Goal: Information Seeking & Learning: Learn about a topic

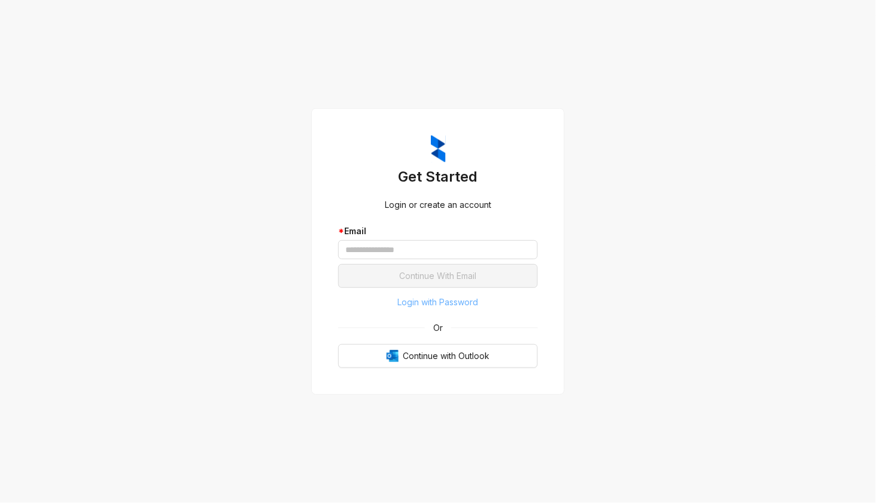
click at [469, 307] on span "Login with Password" at bounding box center [438, 302] width 81 height 13
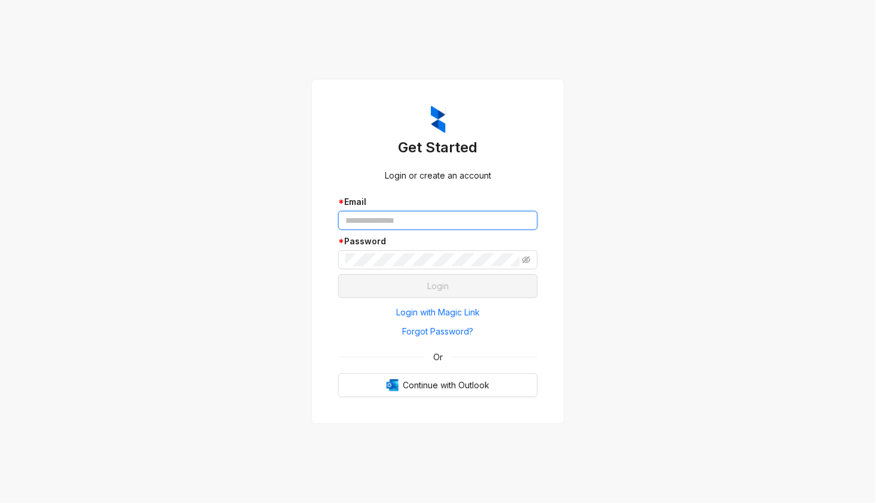
click at [399, 220] on input "text" at bounding box center [438, 220] width 200 height 19
type input "**********"
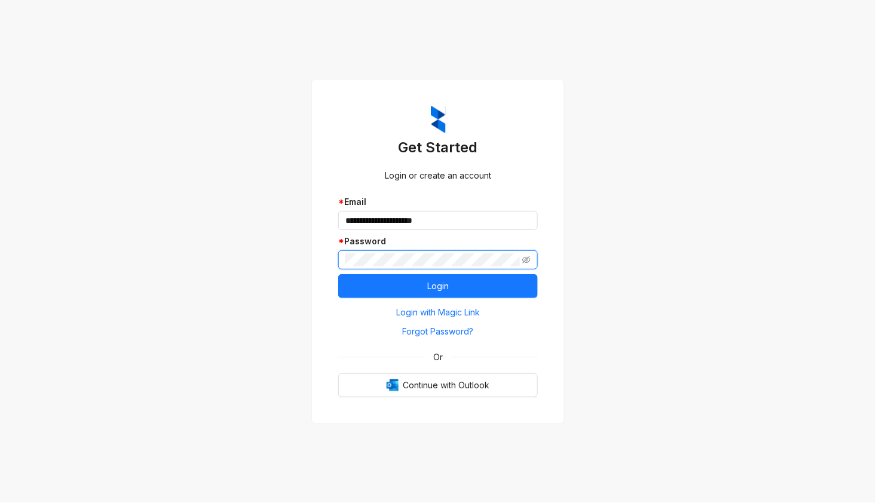
click at [338, 274] on button "Login" at bounding box center [438, 286] width 200 height 24
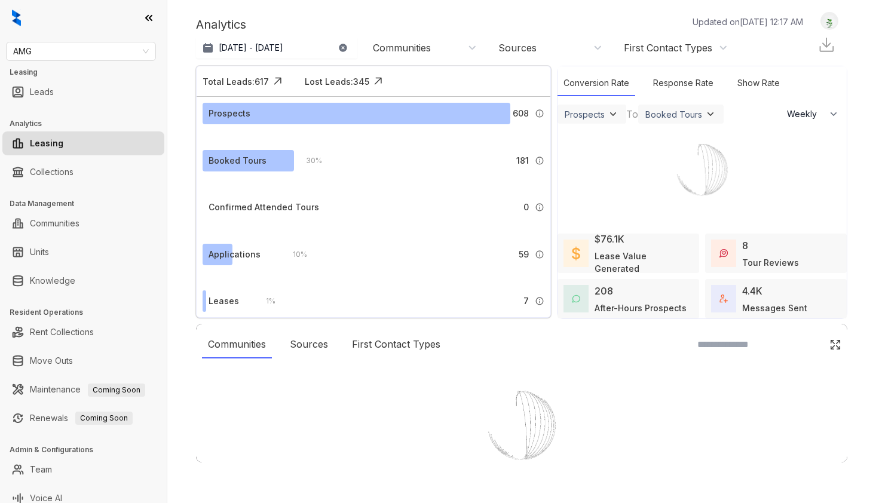
select select "******"
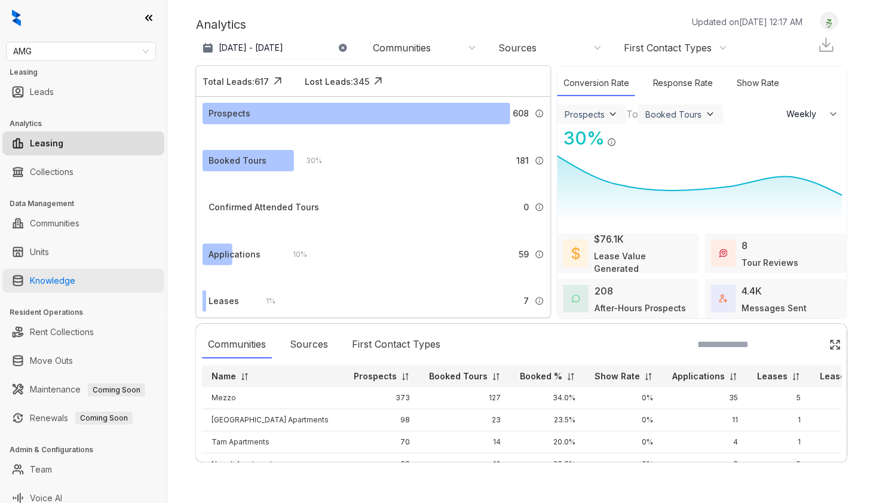
click at [75, 285] on link "Knowledge" at bounding box center [52, 281] width 45 height 24
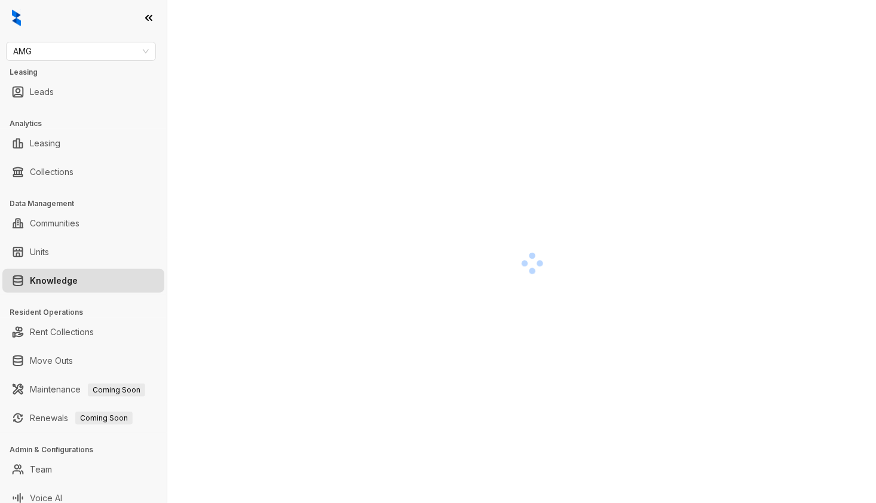
click at [498, 425] on div at bounding box center [532, 263] width 673 height 503
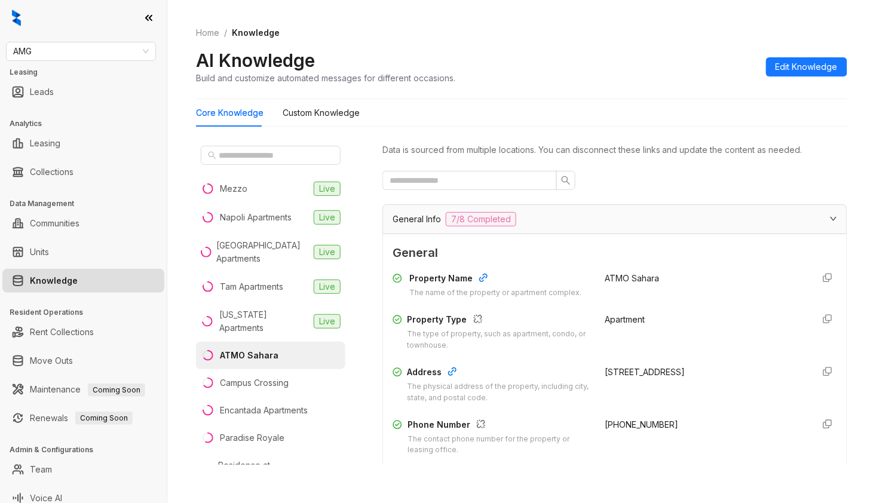
drag, startPoint x: 176, startPoint y: 435, endPoint x: 188, endPoint y: 421, distance: 17.8
click at [176, 435] on div "Home / Knowledge AI Knowledge Build and customize automated messages for differ…" at bounding box center [521, 251] width 709 height 503
click at [222, 158] on input "text" at bounding box center [271, 155] width 105 height 13
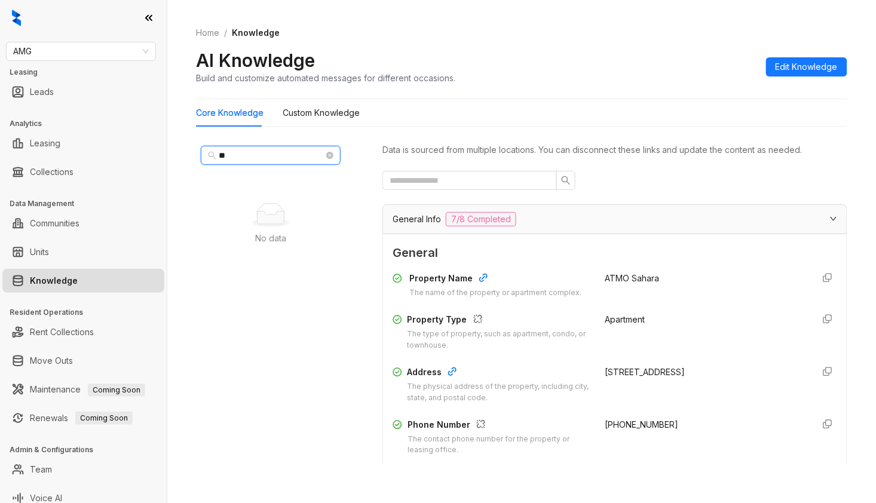
type input "*"
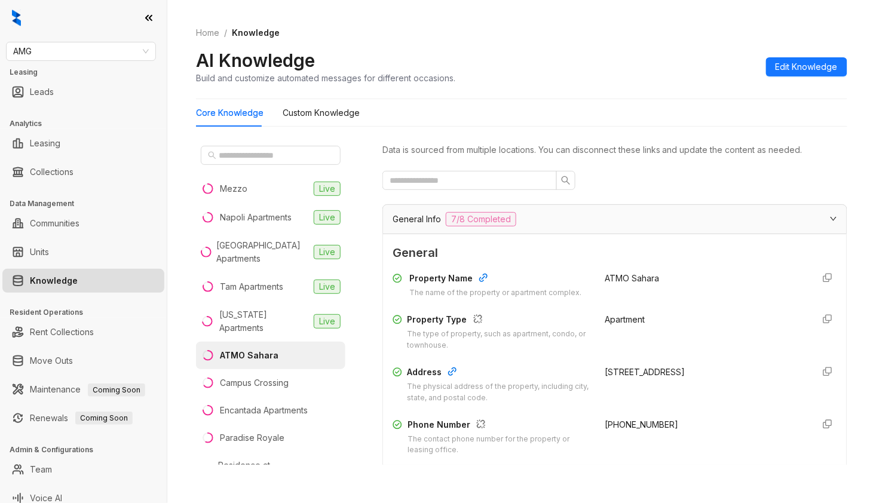
click at [849, 123] on div "Home / Knowledge AI Knowledge Build and customize automated messages for differ…" at bounding box center [521, 251] width 709 height 503
click at [97, 51] on span "AMG" at bounding box center [81, 51] width 136 height 18
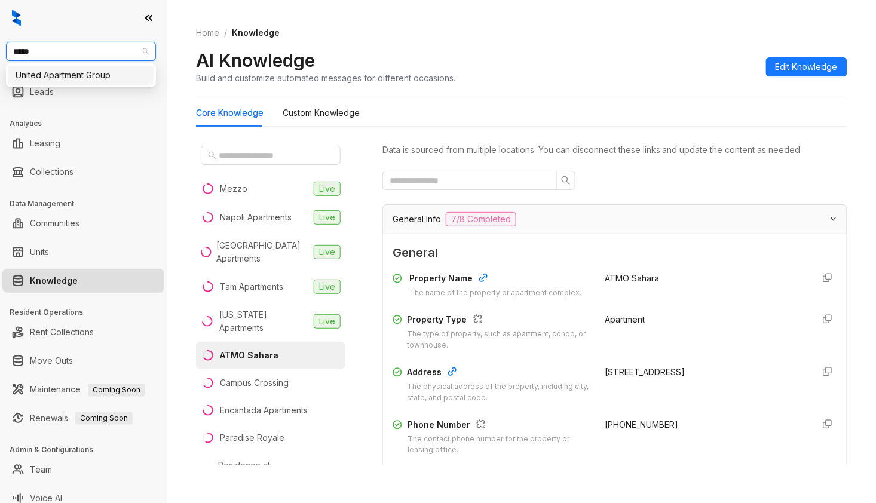
type input "******"
click at [111, 77] on div "United Apartment Group" at bounding box center [81, 75] width 131 height 13
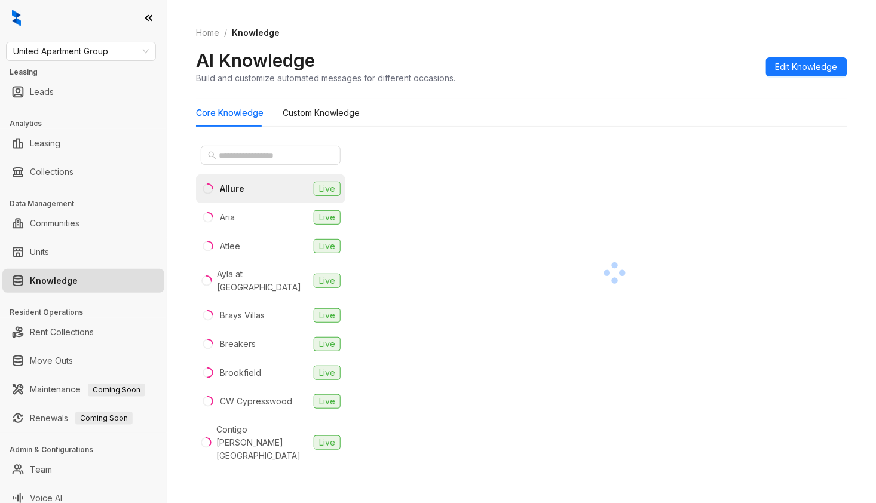
drag, startPoint x: 829, startPoint y: 209, endPoint x: 643, endPoint y: 188, distance: 187.7
click at [829, 209] on div at bounding box center [615, 273] width 465 height 264
click at [283, 153] on input "text" at bounding box center [271, 155] width 105 height 13
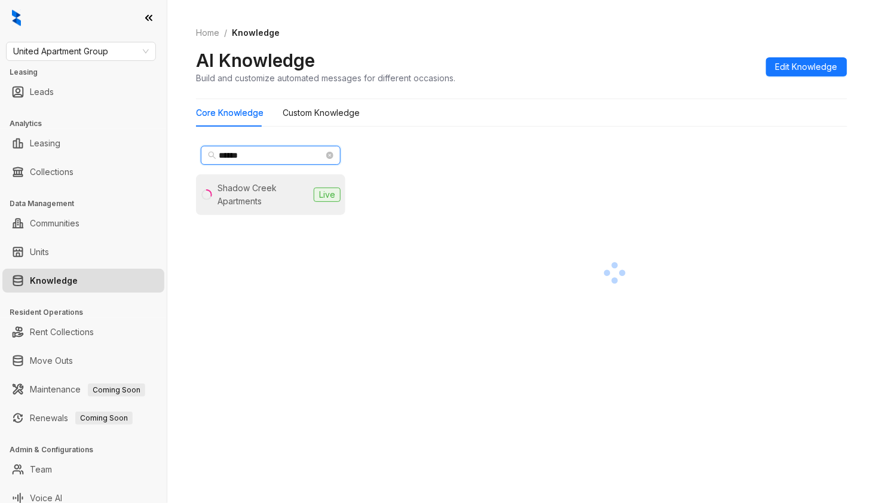
type input "******"
click at [264, 189] on div "Shadow Creek Apartments" at bounding box center [263, 195] width 91 height 26
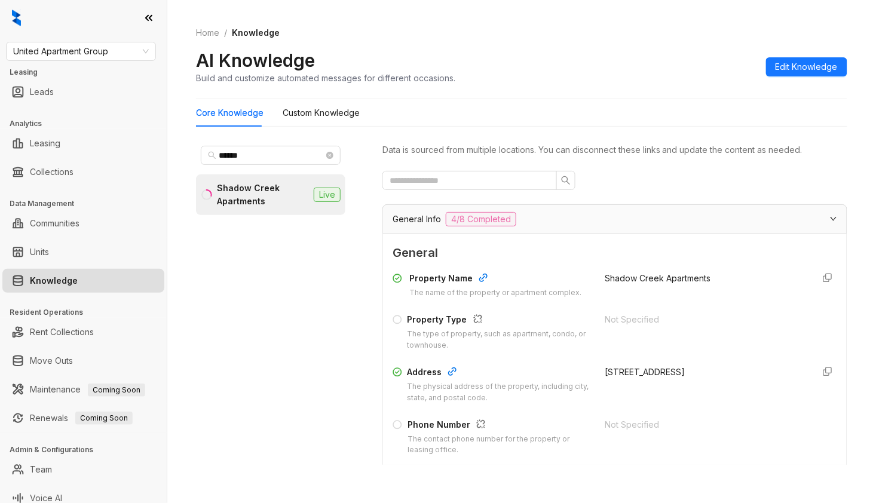
click at [349, 442] on div "****** Shadow Creek Apartments Live" at bounding box center [279, 308] width 167 height 334
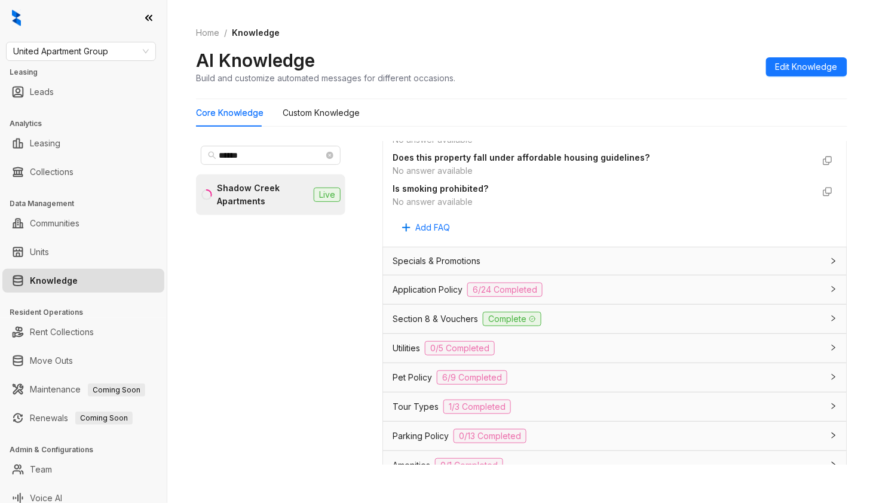
scroll to position [731, 0]
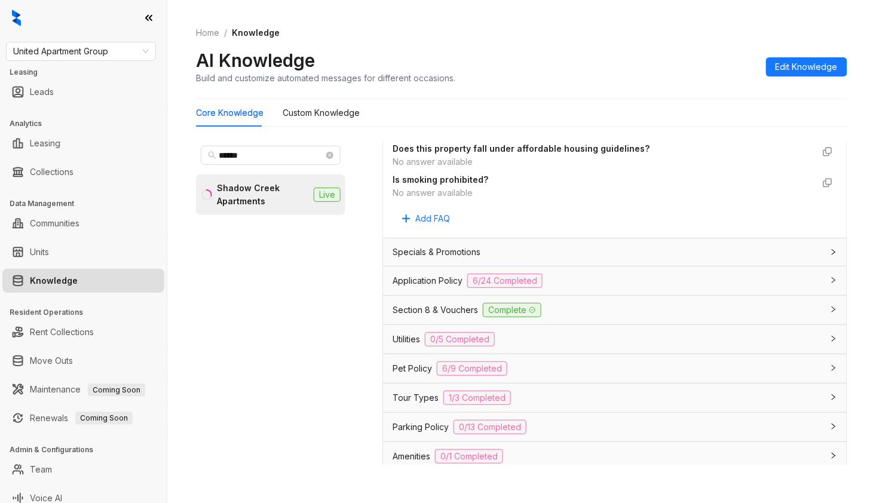
click at [420, 279] on span "Application Policy" at bounding box center [428, 280] width 70 height 13
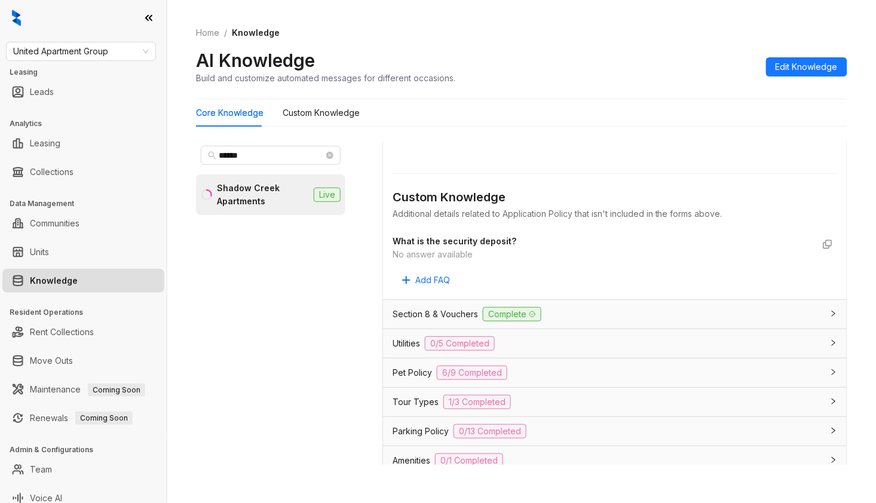
scroll to position [2258, 0]
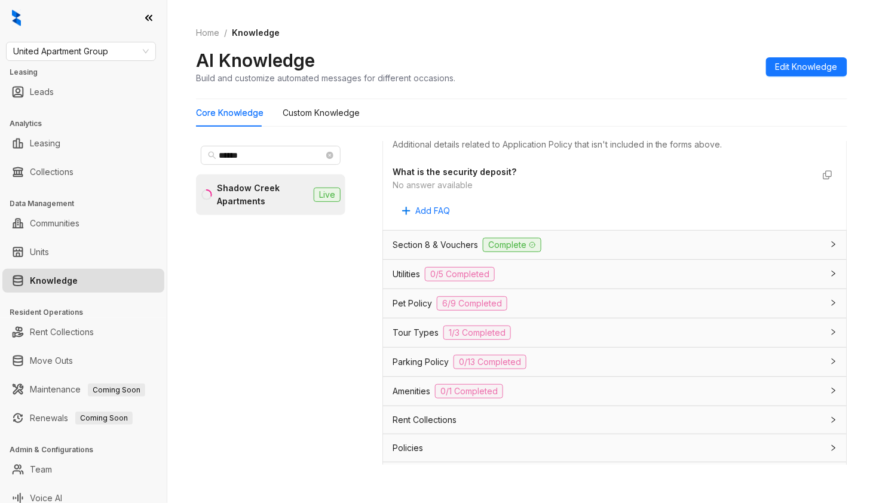
click at [429, 252] on span "Section 8 & Vouchers" at bounding box center [435, 245] width 85 height 13
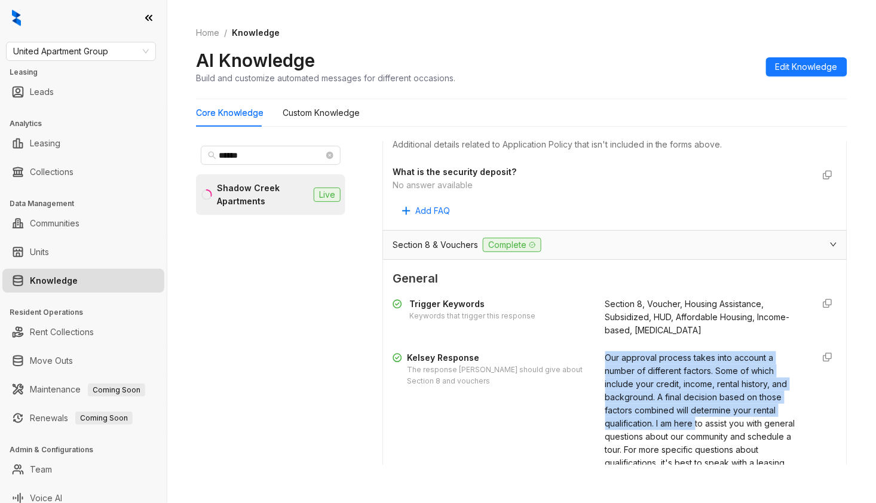
scroll to position [2324, 0]
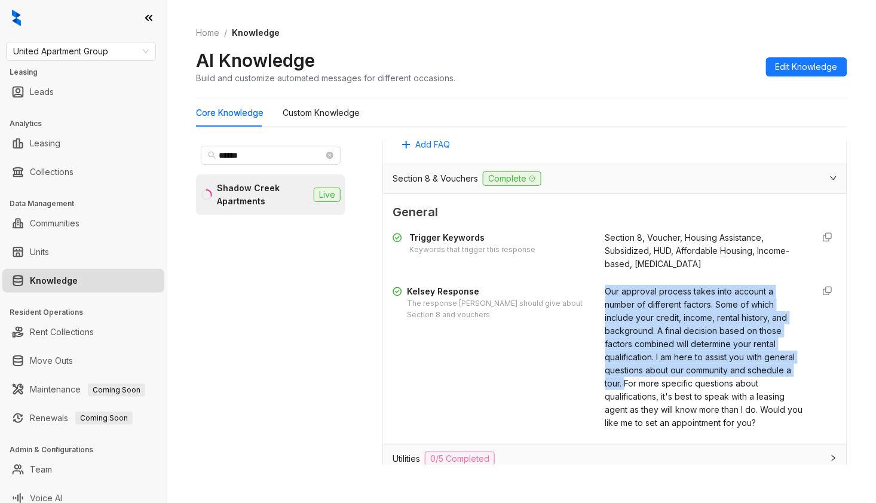
drag, startPoint x: 591, startPoint y: 362, endPoint x: 656, endPoint y: 391, distance: 71.2
click at [656, 391] on div "Our approval process takes into account a number of different factors. Some of …" at bounding box center [705, 357] width 198 height 145
copy span "Our approval process takes into account a number of different factors. Some of …"
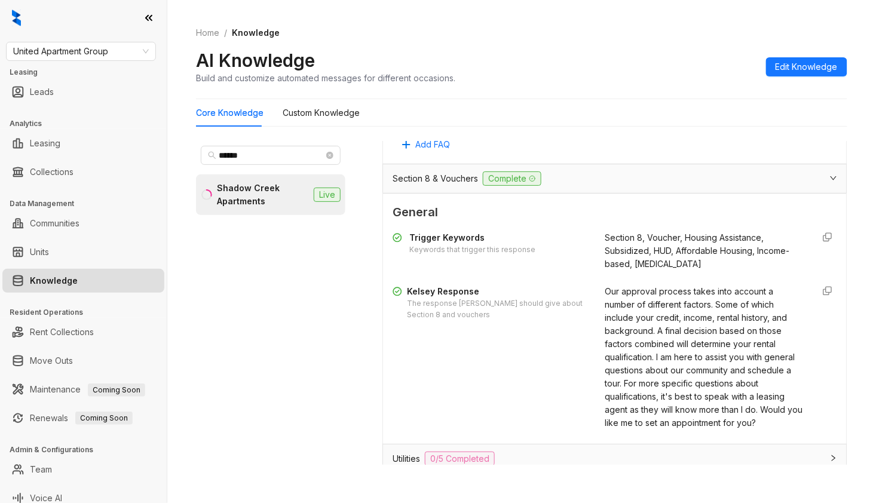
click at [433, 412] on div "[PERSON_NAME] Response The response [PERSON_NAME] should give about Section 8 a…" at bounding box center [492, 357] width 198 height 145
